Goal: Task Accomplishment & Management: Complete application form

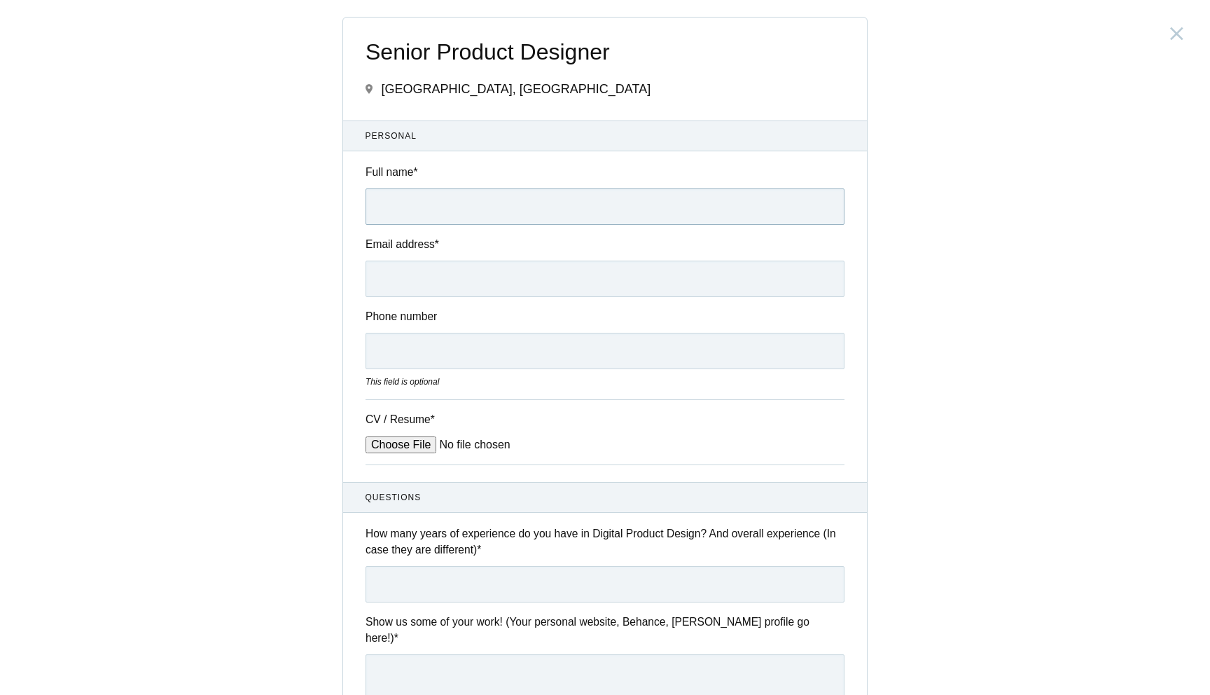
click at [567, 202] on input "Full name *" at bounding box center [605, 206] width 479 height 36
type input "[PERSON_NAME] [PERSON_NAME]"
type input "[EMAIL_ADDRESS][DOMAIN_NAME]"
click at [384, 348] on input "06363676794" at bounding box center [605, 351] width 479 height 36
type input "6363676794"
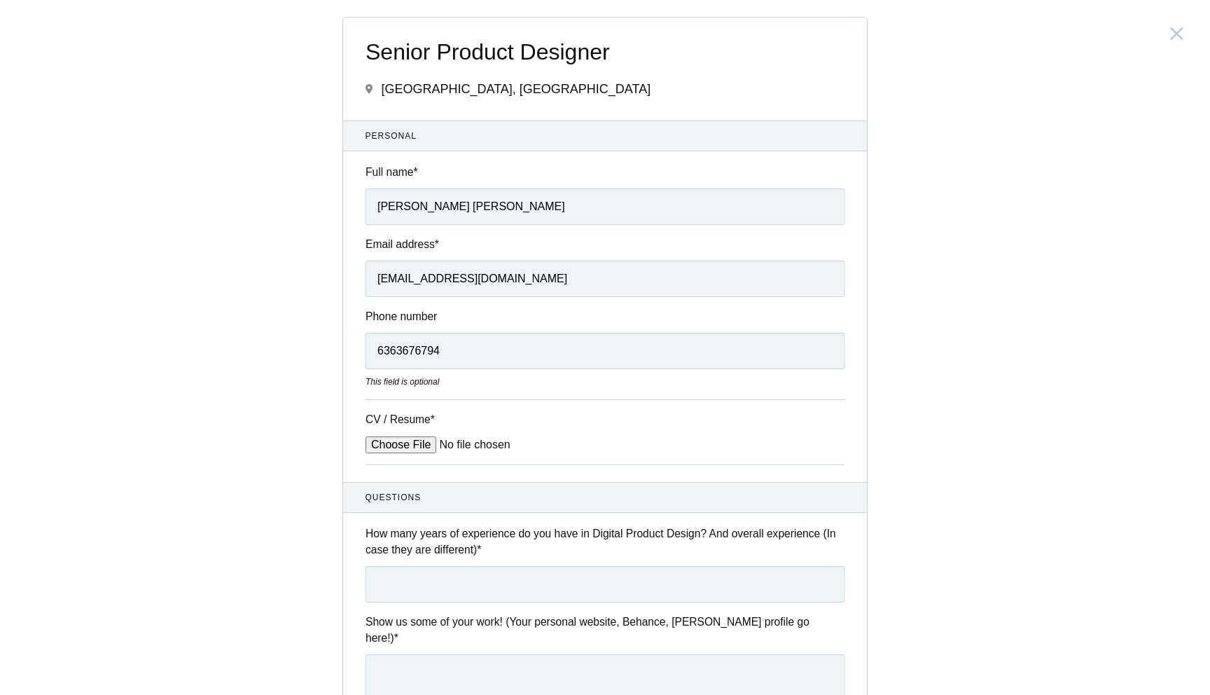
click at [399, 447] on input "CV / Resume *" at bounding box center [472, 444] width 212 height 17
type input "C:\fakepath\resume sneha (2).pdf"
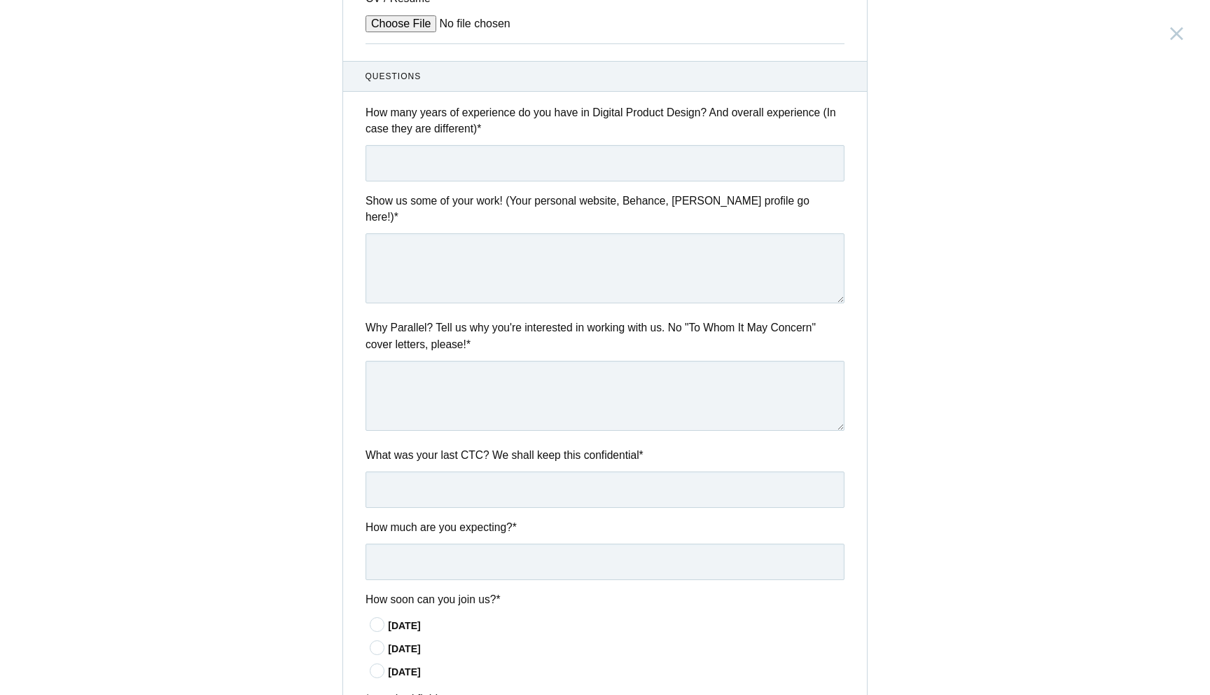
scroll to position [435, 0]
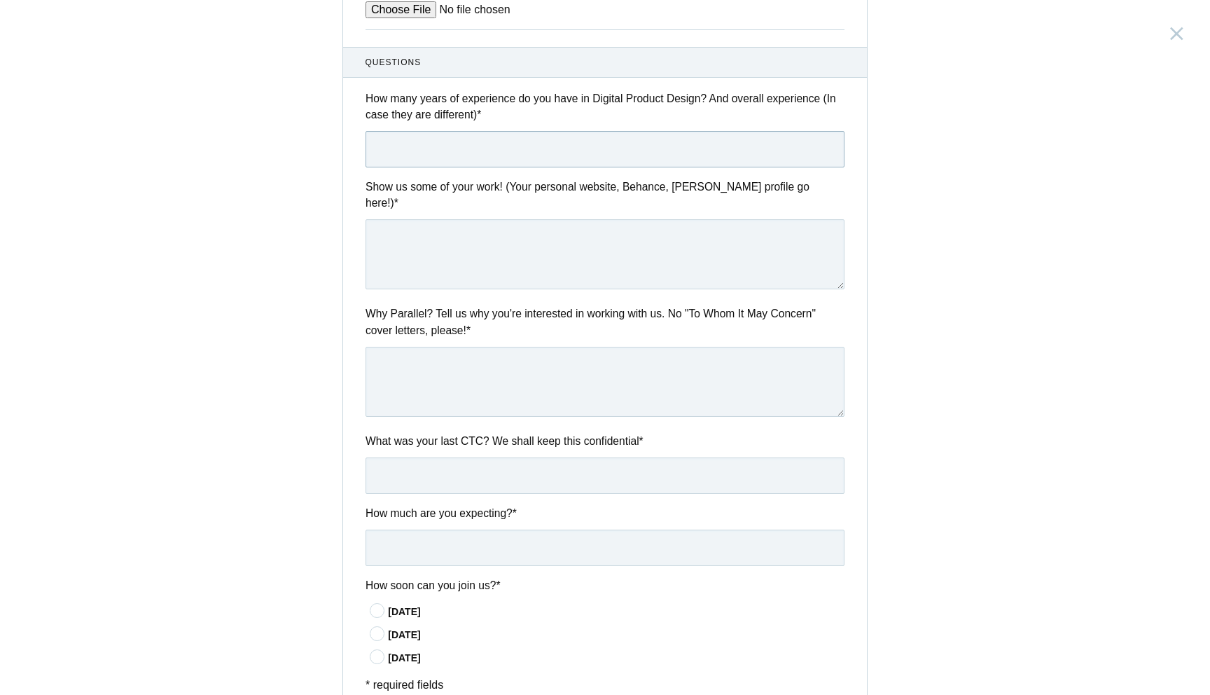
click at [665, 144] on input "text" at bounding box center [605, 149] width 479 height 36
type input "1.9 YEARS"
click at [648, 236] on textarea at bounding box center [605, 254] width 479 height 70
paste textarea "[URL][DOMAIN_NAME]"
type textarea "[URL][DOMAIN_NAME]"
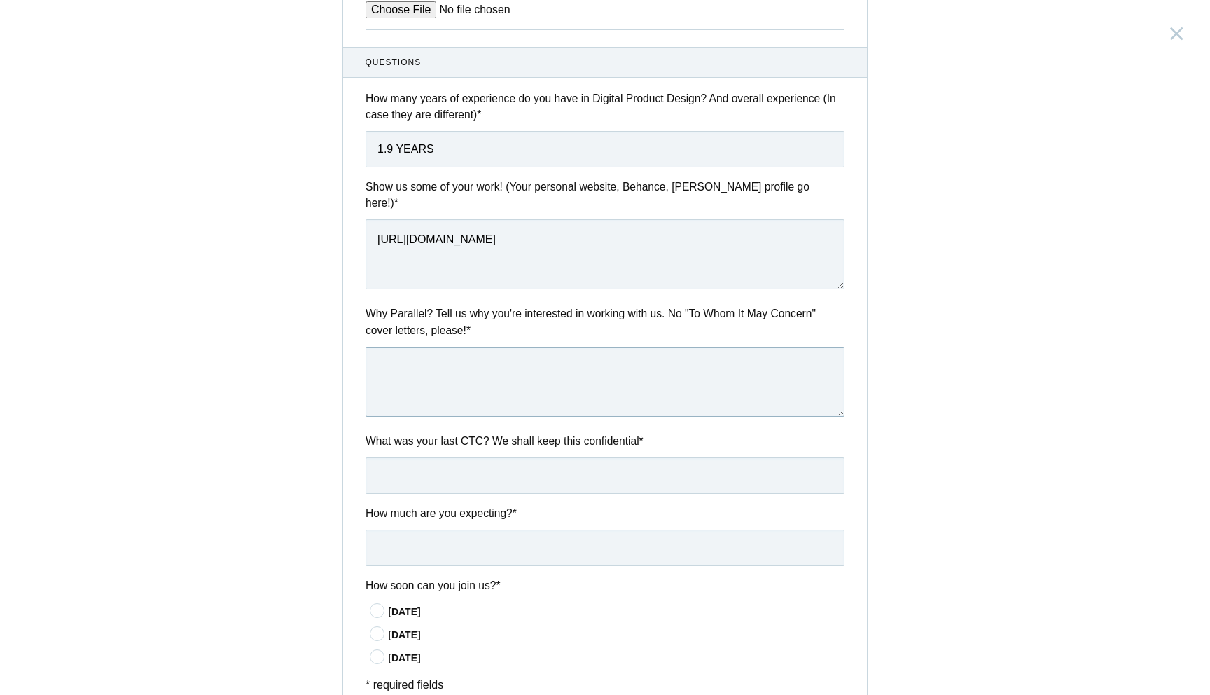
click at [592, 357] on textarea at bounding box center [605, 382] width 479 height 70
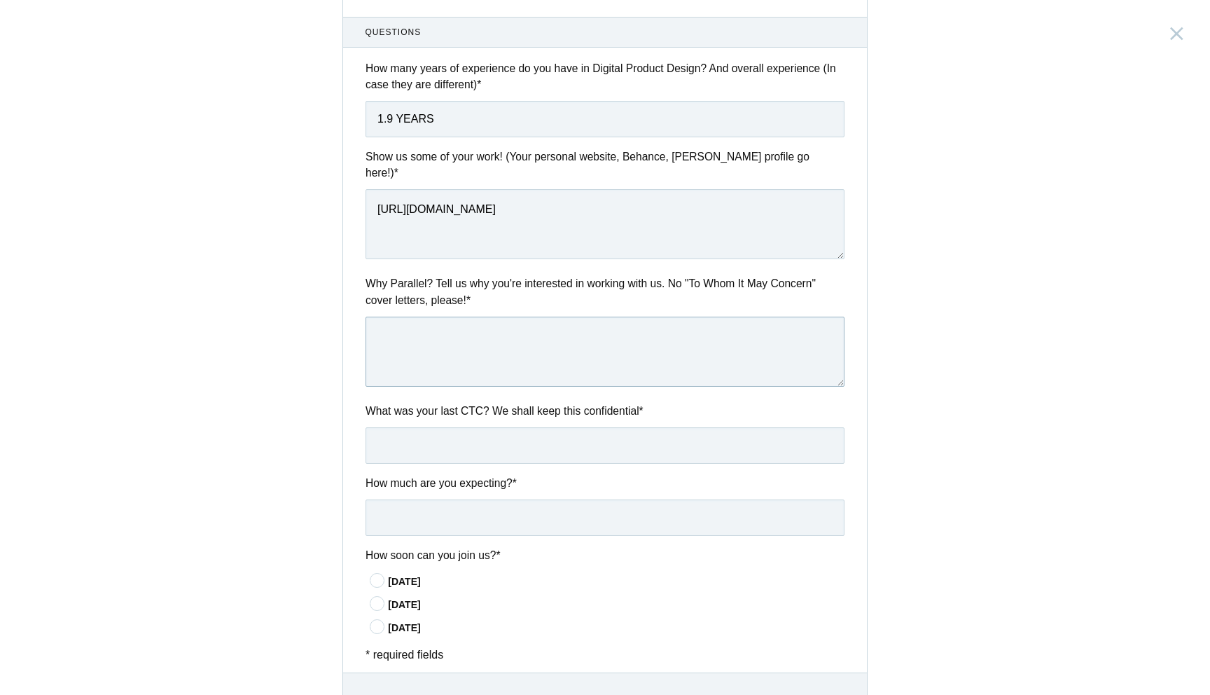
scroll to position [532, 0]
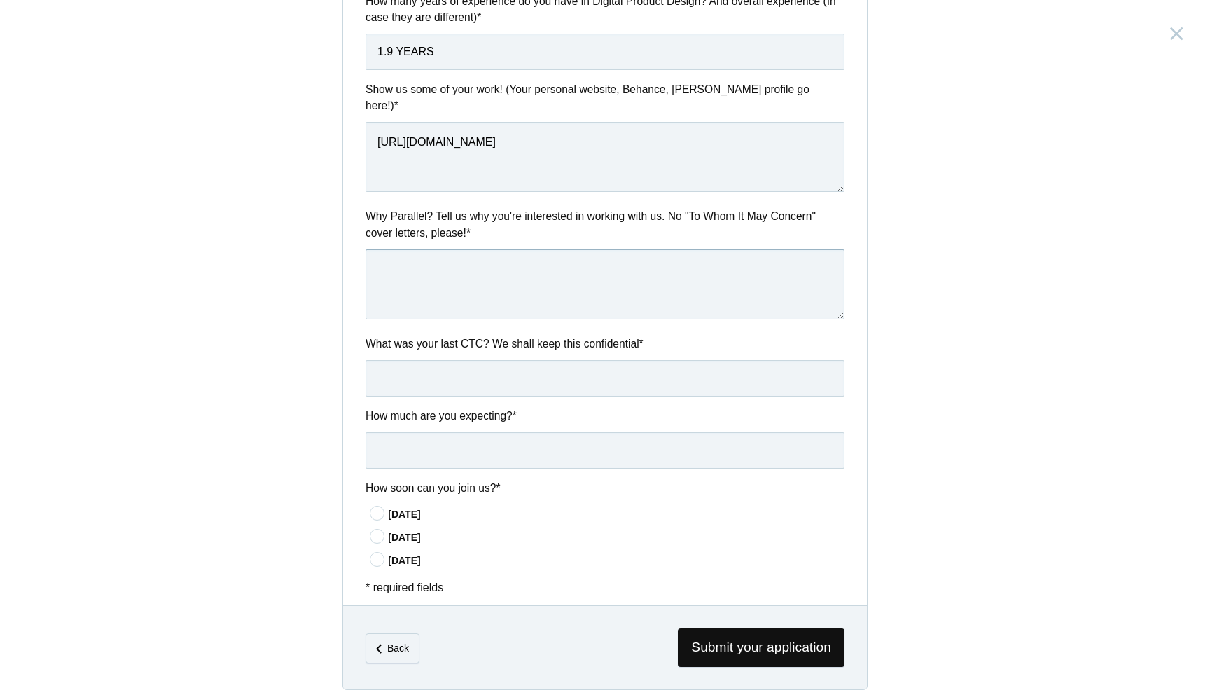
paste textarea "“I’m looking for a role where I can apply my skills in creating seamless digita…"
type textarea "“I’m looking for a role where I can apply my skills in creating seamless digita…"
paste textarea "“I’m looking for a role where I can apply my skills in creating seamless digita…"
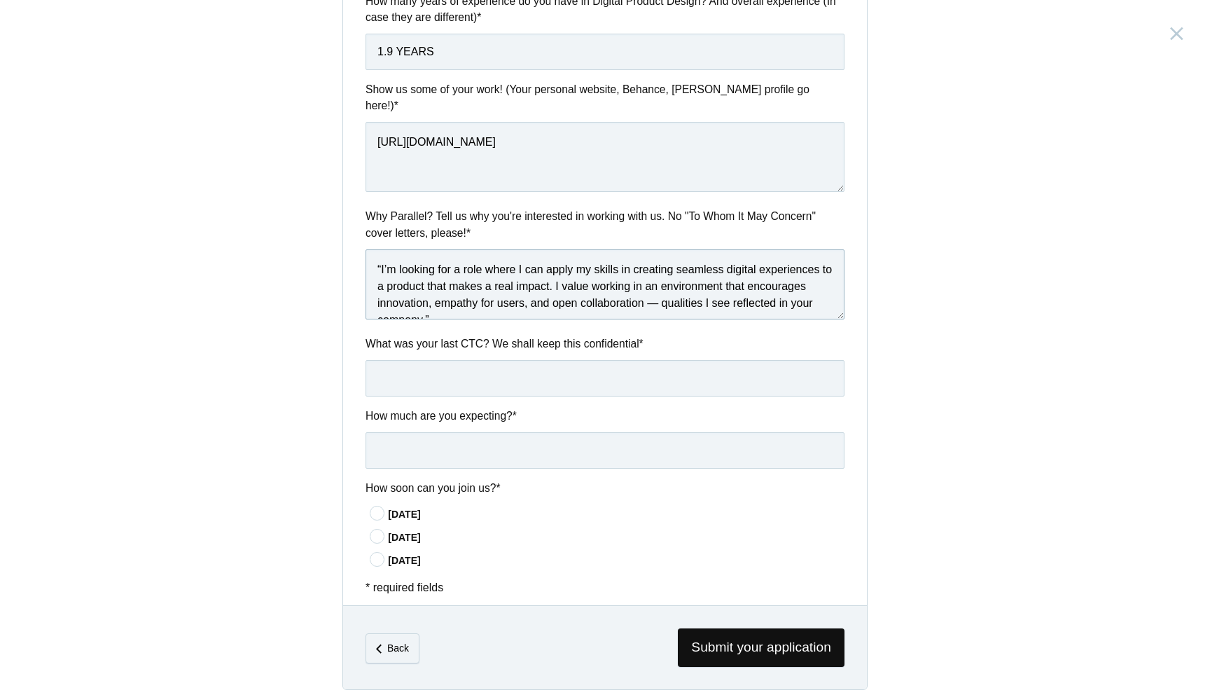
scroll to position [8, 0]
click at [383, 249] on textarea "“I’m looking for a role where I can apply my skills in creating seamless digita…" at bounding box center [605, 284] width 479 height 70
click at [433, 297] on textarea "I’m looking for a role where I can apply my skills in creating seamless digital…" at bounding box center [605, 284] width 479 height 70
type textarea "I’m looking for a role where I can apply my skills in creating seamless digital…"
click at [612, 366] on input "text" at bounding box center [605, 378] width 479 height 36
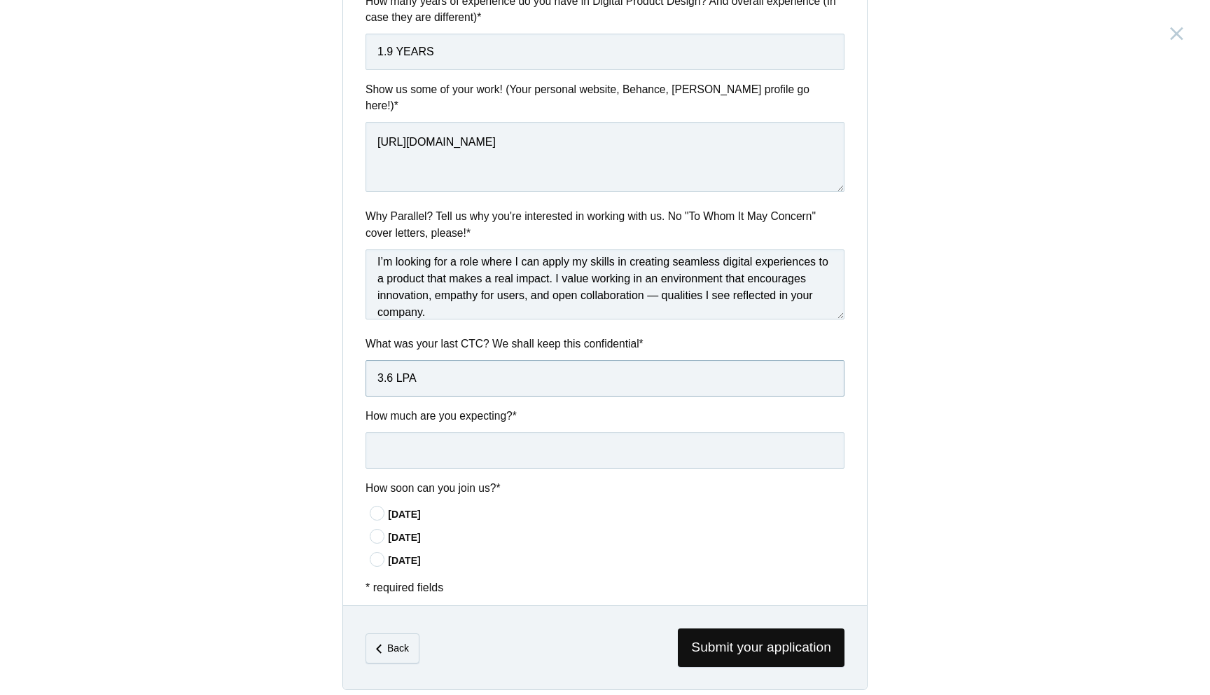
type input "3.6 LPA"
click at [539, 436] on input "text" at bounding box center [605, 450] width 479 height 36
type input "6 LPA"
click at [377, 555] on icon at bounding box center [378, 559] width 26 height 9
click at [0, 0] on input"] "[DATE]" at bounding box center [0, 0] width 0 height 0
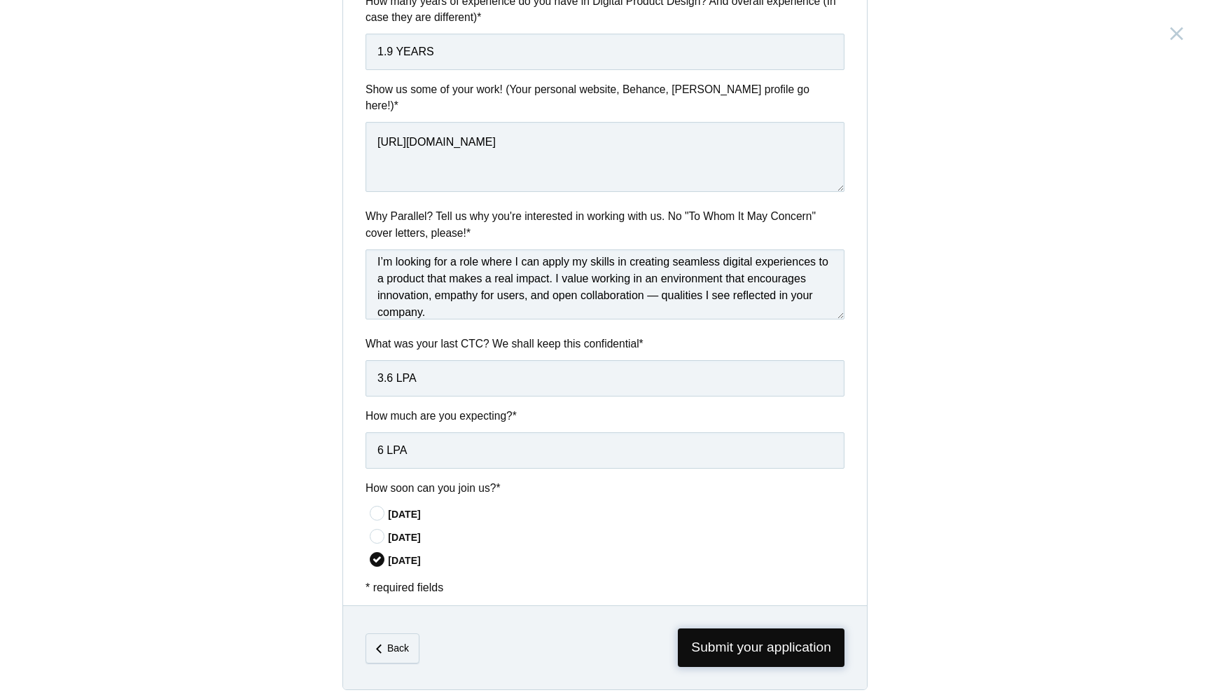
click at [715, 641] on span "Submit your application" at bounding box center [761, 647] width 167 height 39
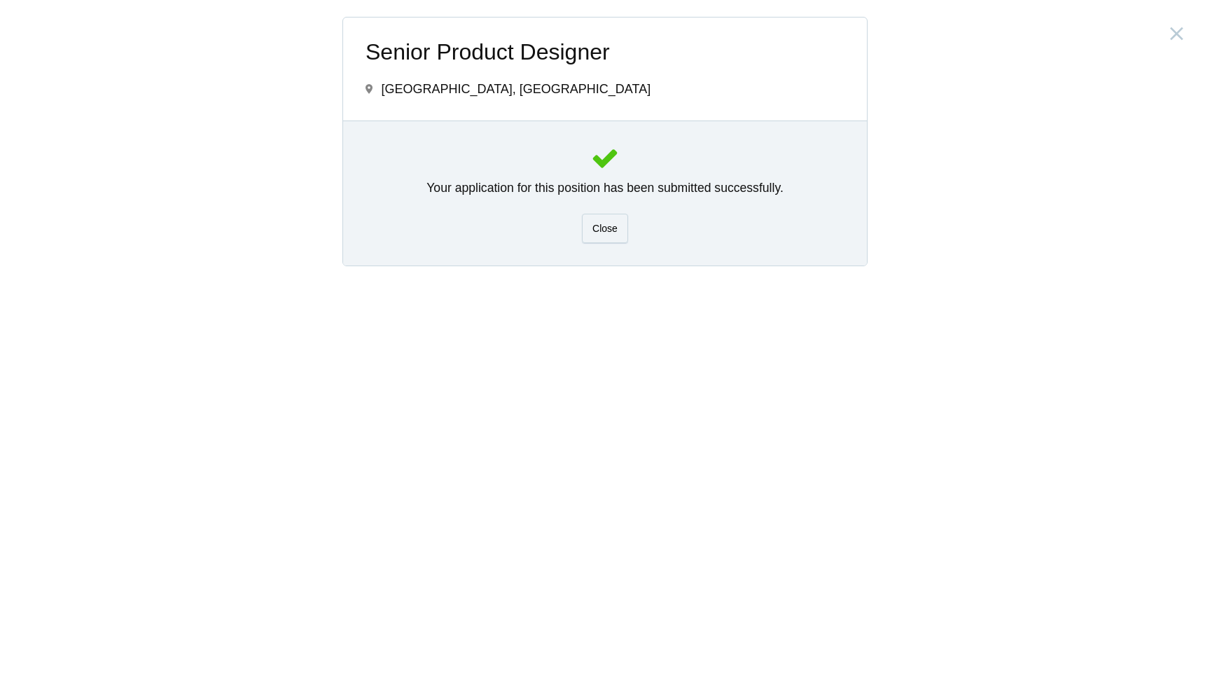
scroll to position [0, 0]
